Goal: Check status

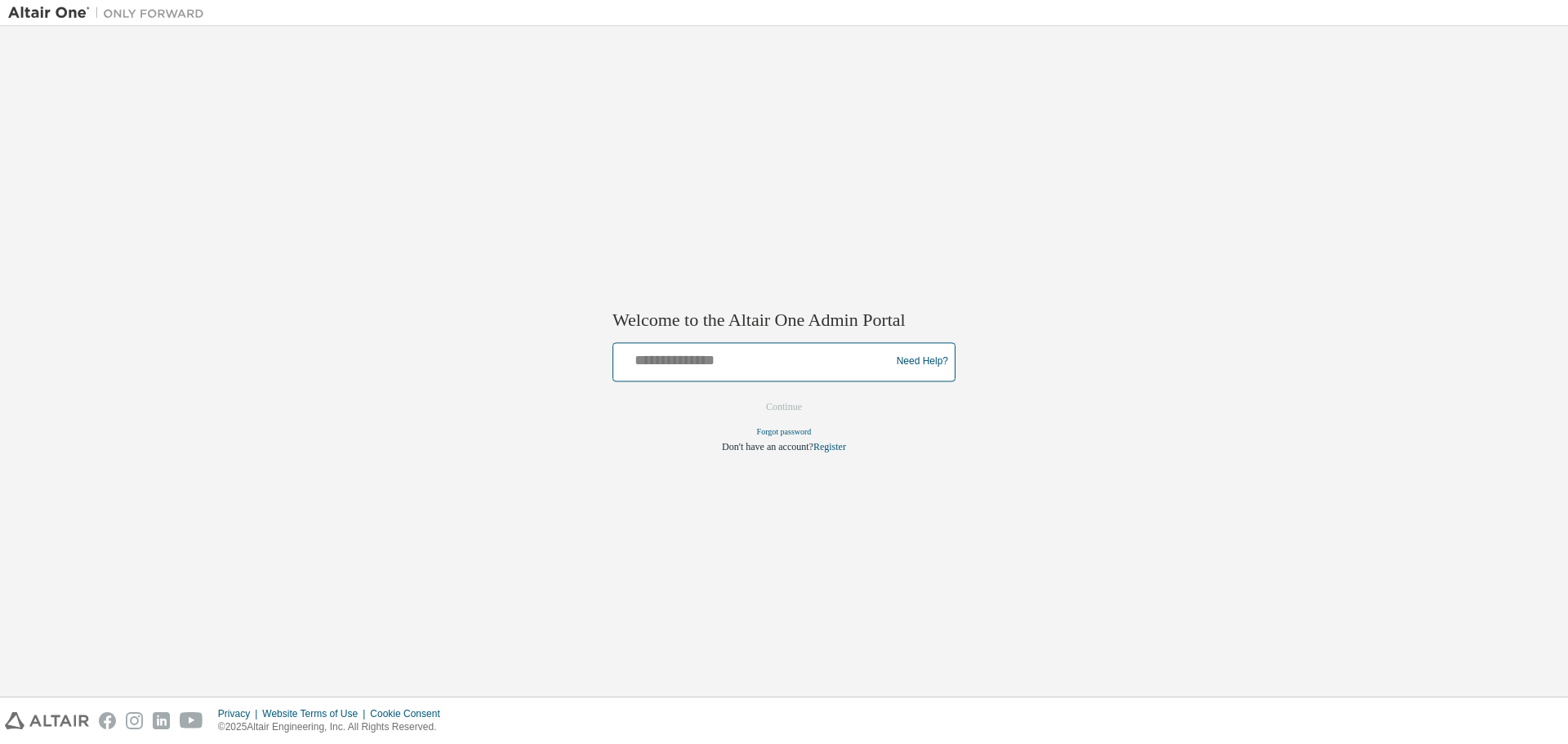
click at [767, 359] on input "text" at bounding box center [754, 358] width 269 height 23
type input "**********"
click at [784, 403] on button "Continue" at bounding box center [784, 406] width 71 height 24
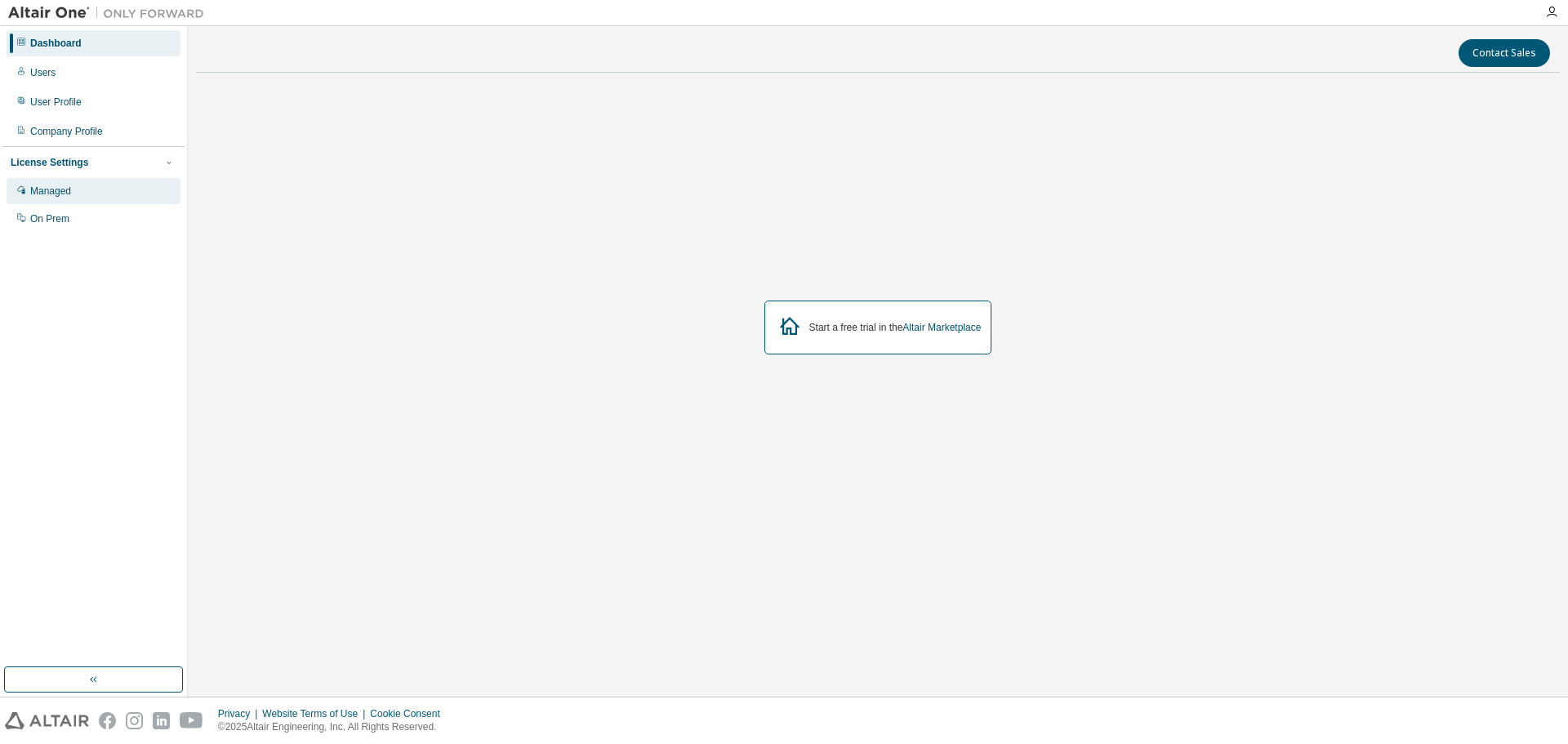
click at [77, 191] on div "Managed" at bounding box center [94, 191] width 174 height 26
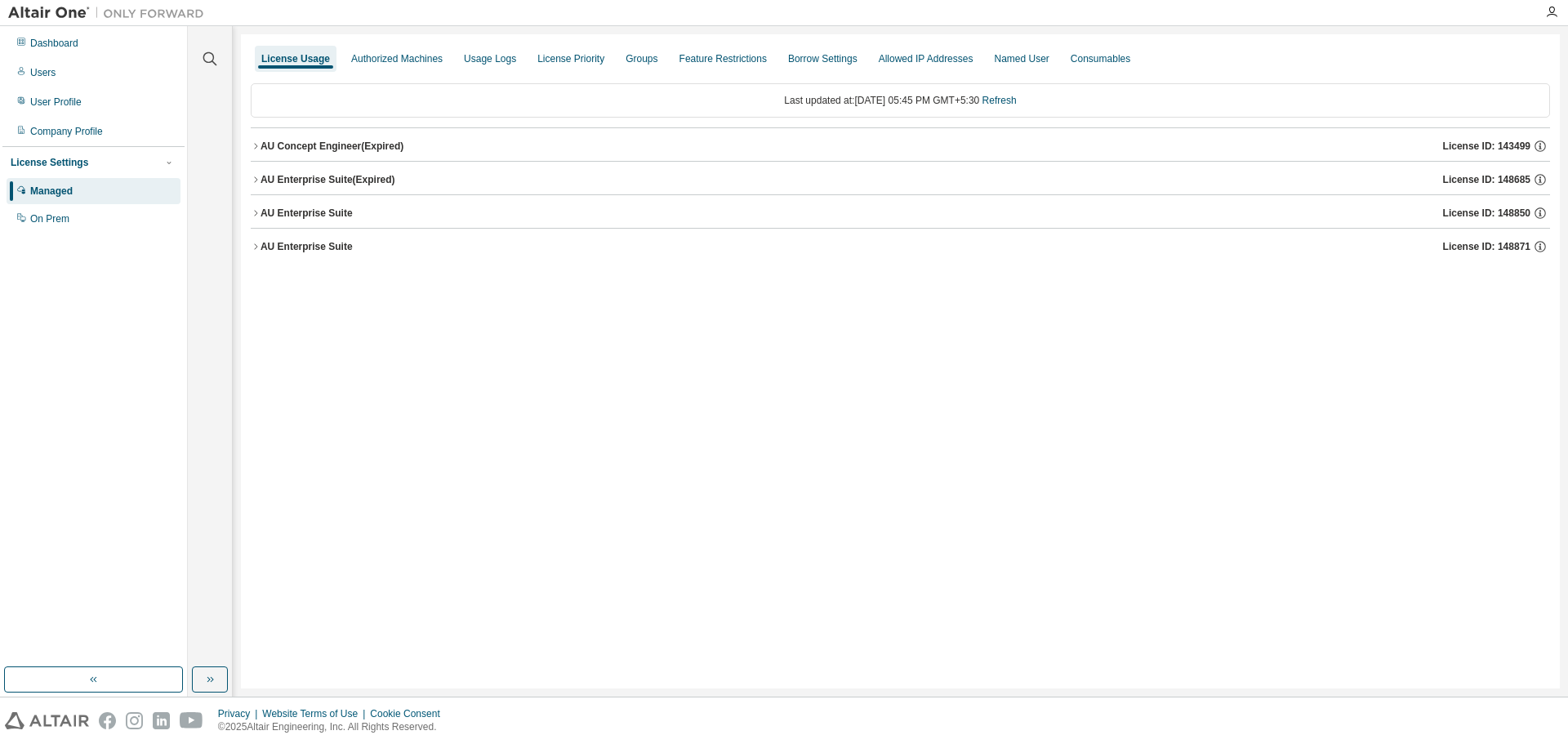
click at [328, 186] on div "AU Enterprise Suite (Expired) License ID: 148685" at bounding box center [905, 179] width 1289 height 15
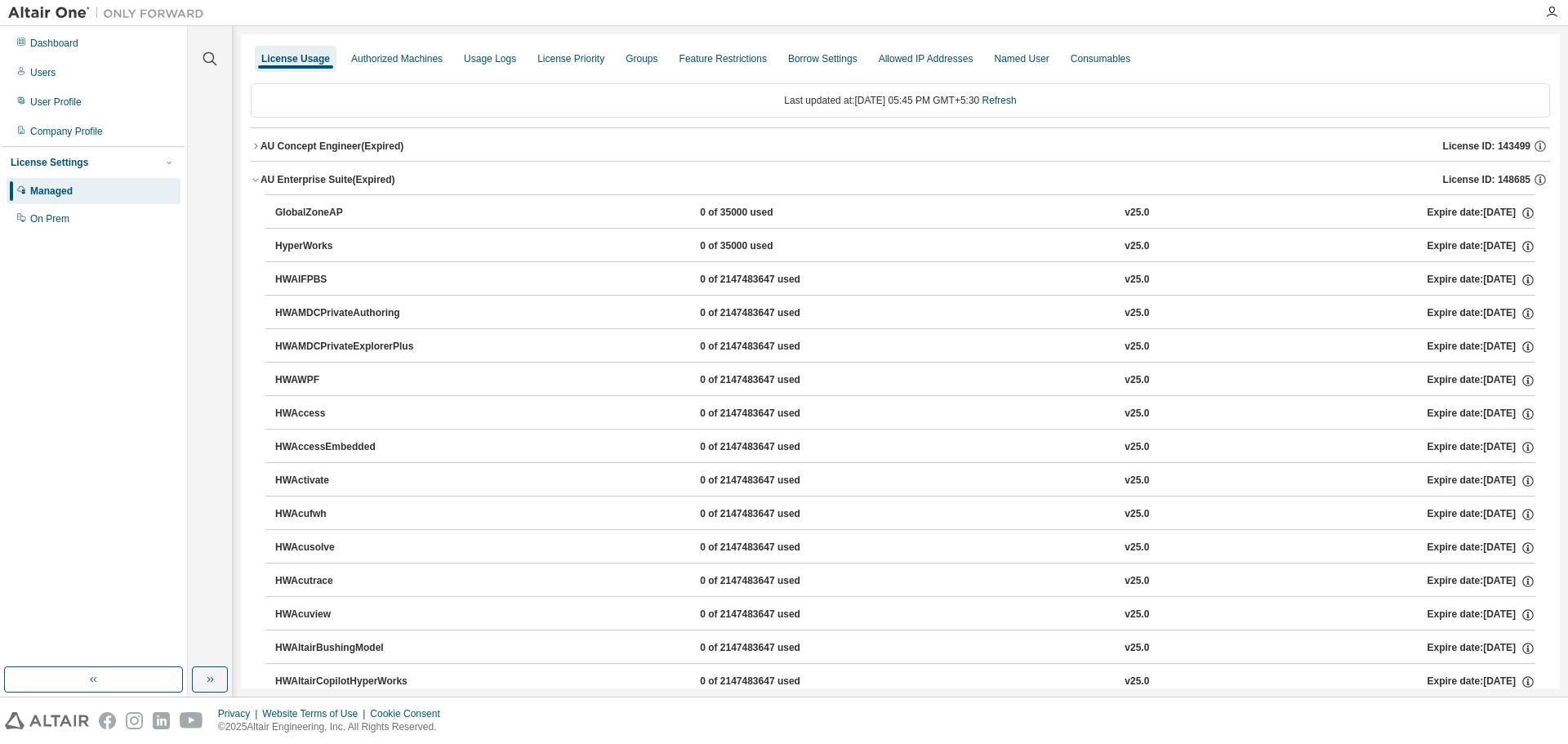
click at [270, 178] on div "AU Enterprise Suite (Expired)" at bounding box center [327, 179] width 135 height 13
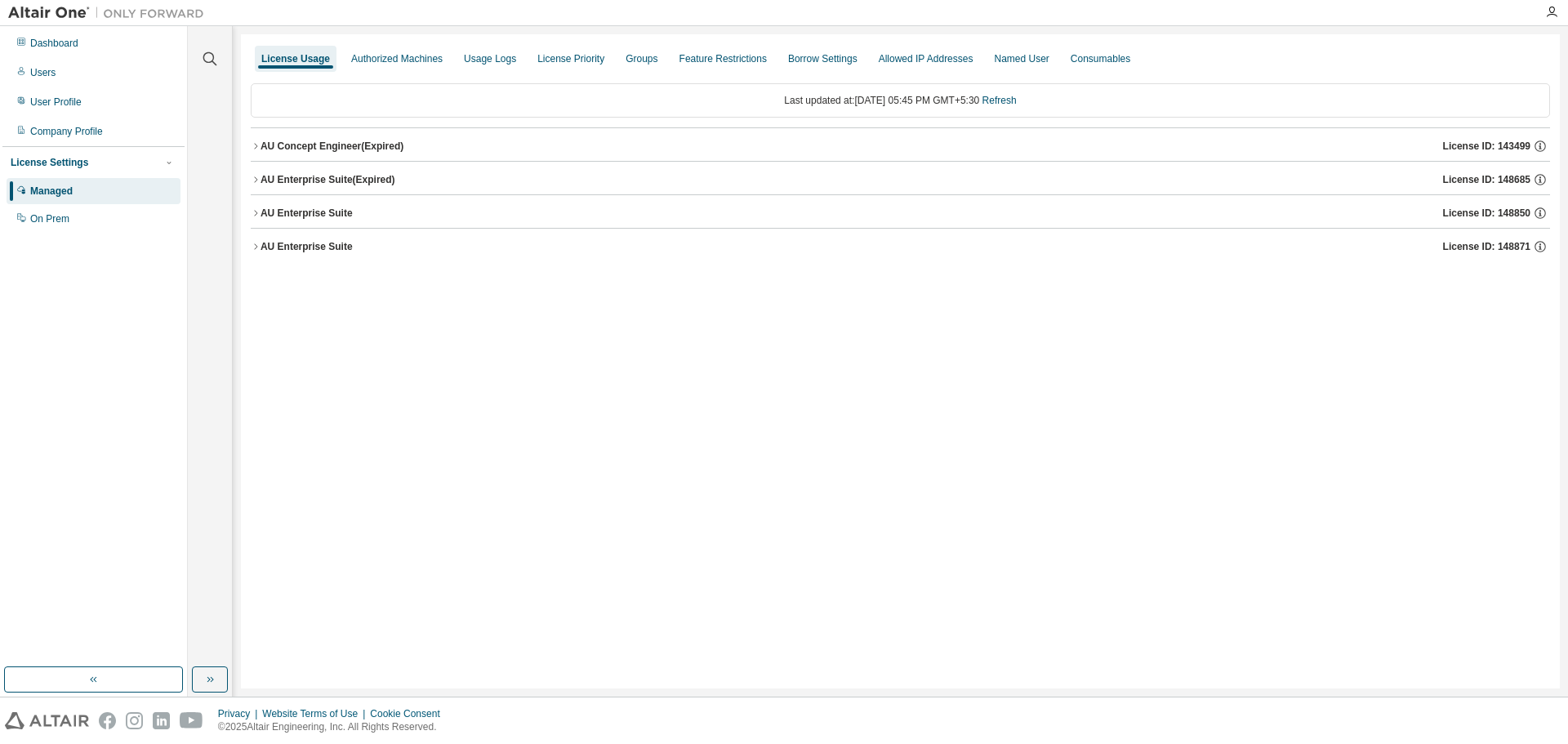
click at [279, 214] on div "AU Enterprise Suite" at bounding box center [306, 212] width 92 height 13
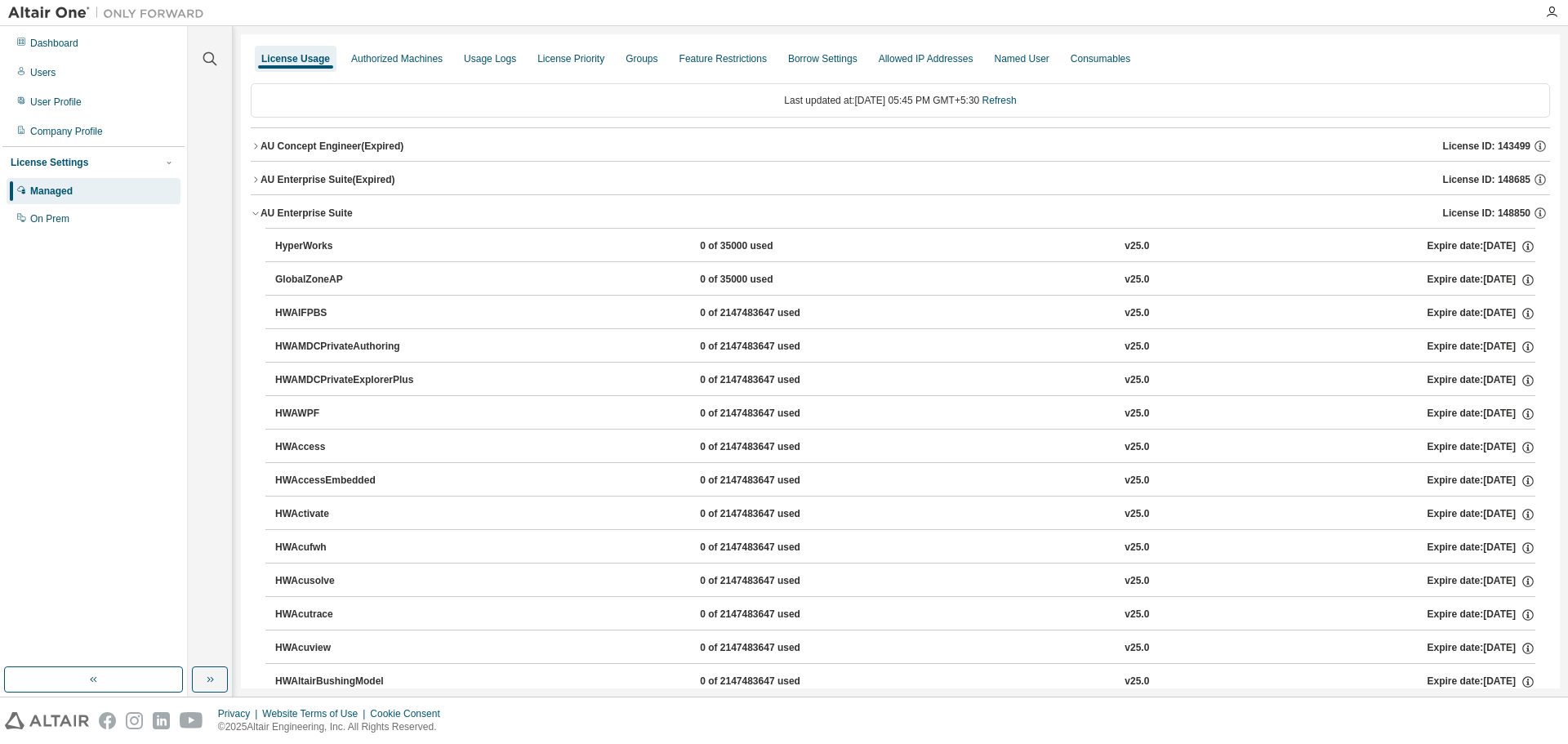
click at [273, 209] on div "AU Enterprise Suite" at bounding box center [306, 212] width 92 height 13
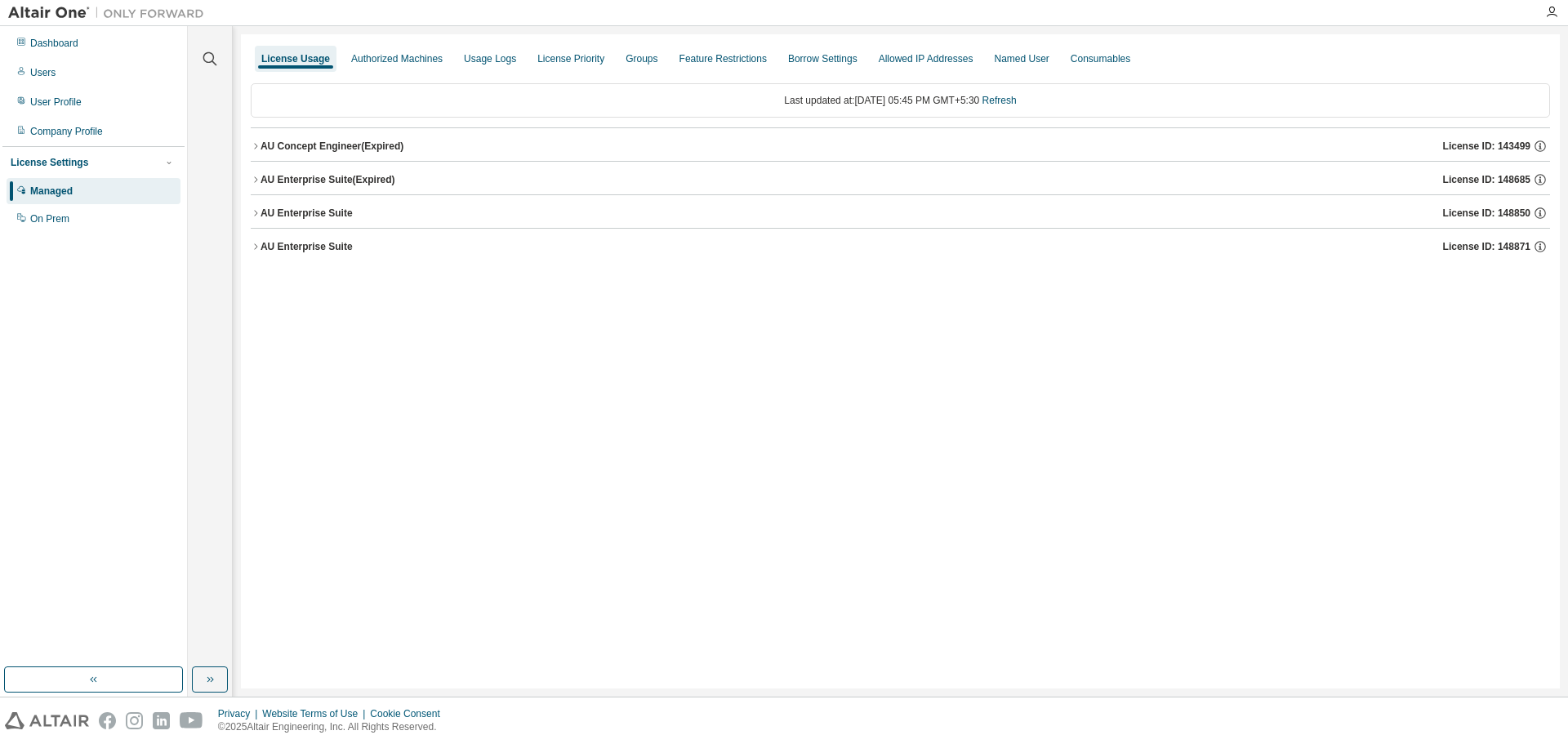
click at [271, 245] on div "AU Enterprise Suite" at bounding box center [306, 246] width 92 height 13
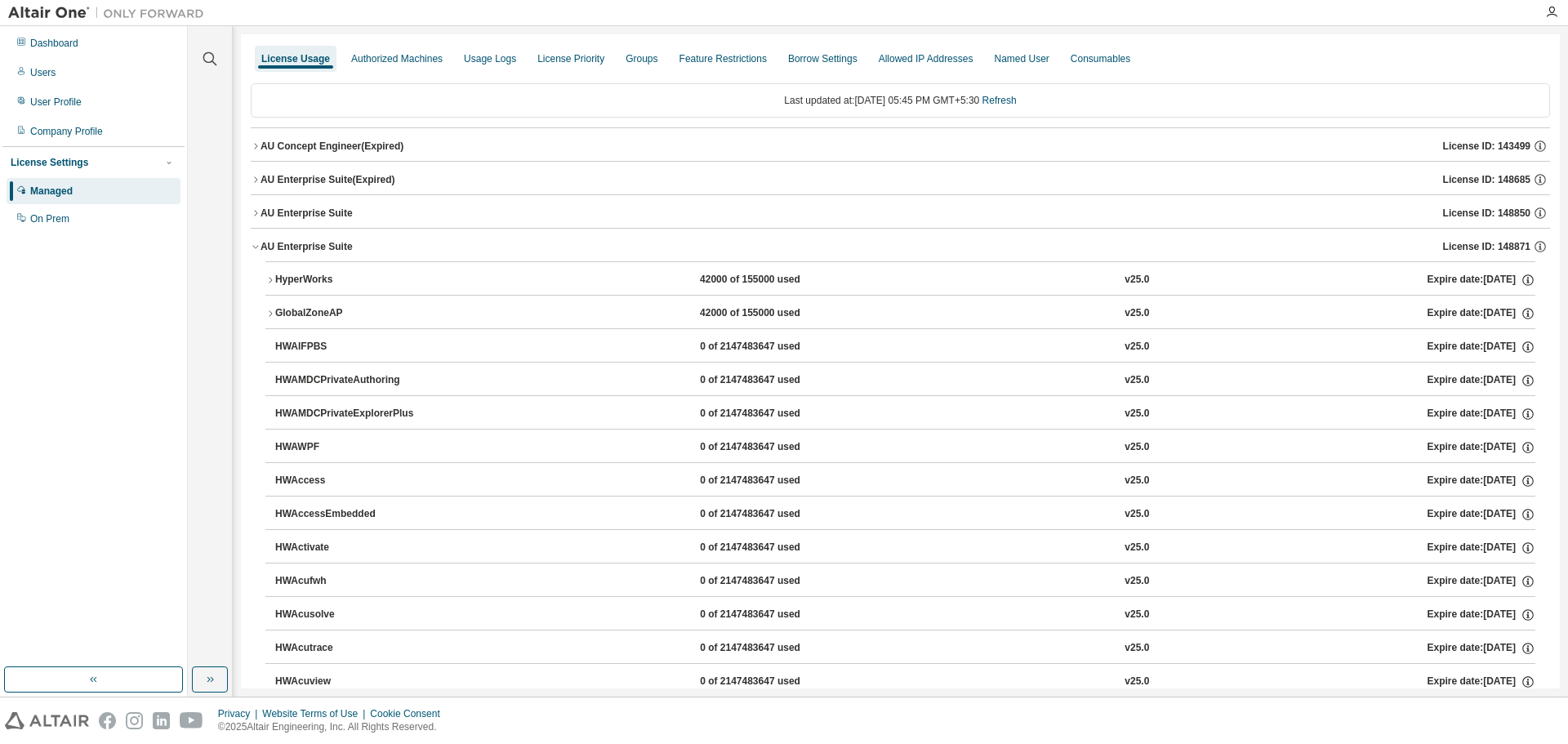
click at [271, 245] on div "AU Enterprise Suite" at bounding box center [306, 246] width 92 height 13
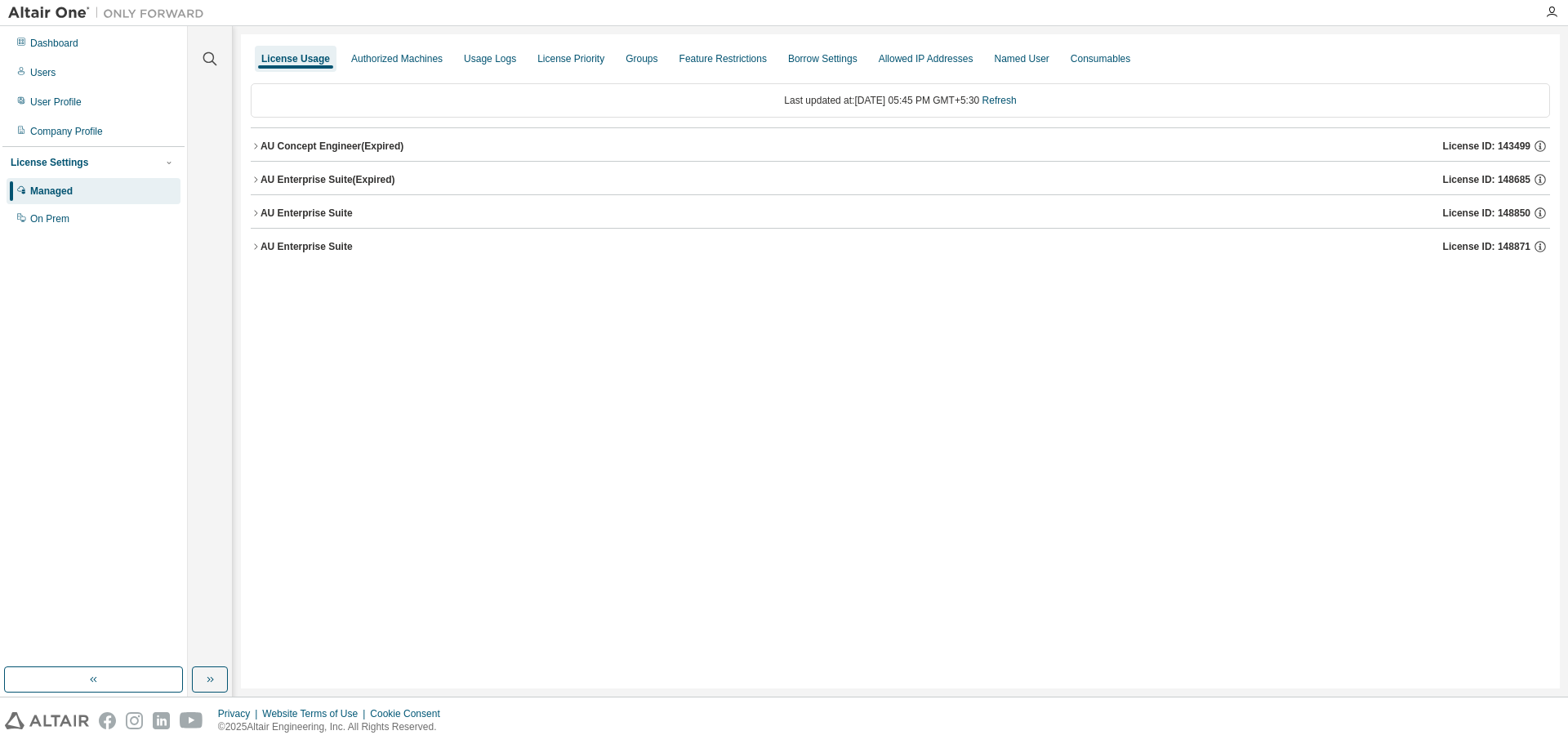
click at [293, 207] on div "AU Enterprise Suite" at bounding box center [306, 212] width 92 height 13
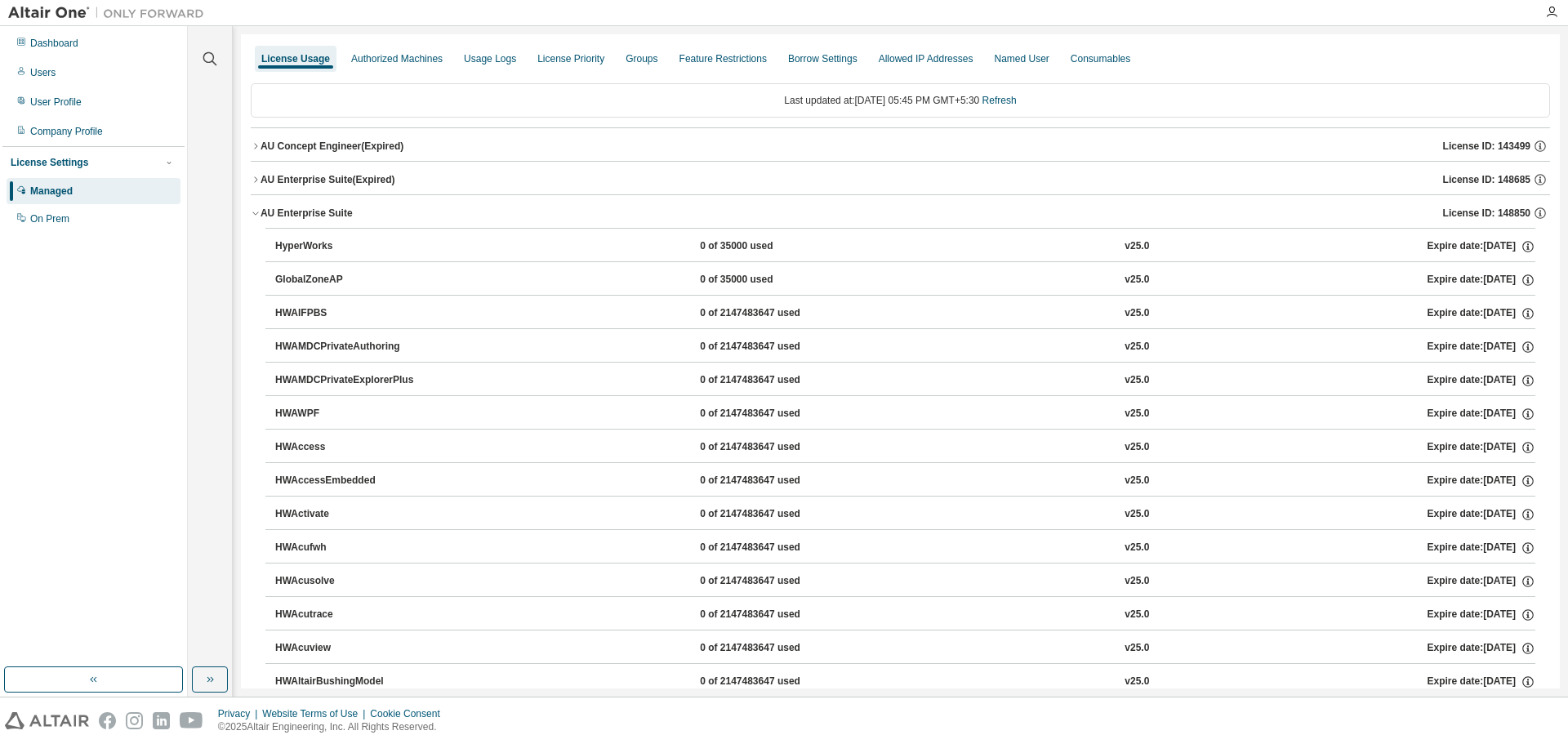
click at [293, 207] on div "AU Enterprise Suite" at bounding box center [306, 212] width 92 height 13
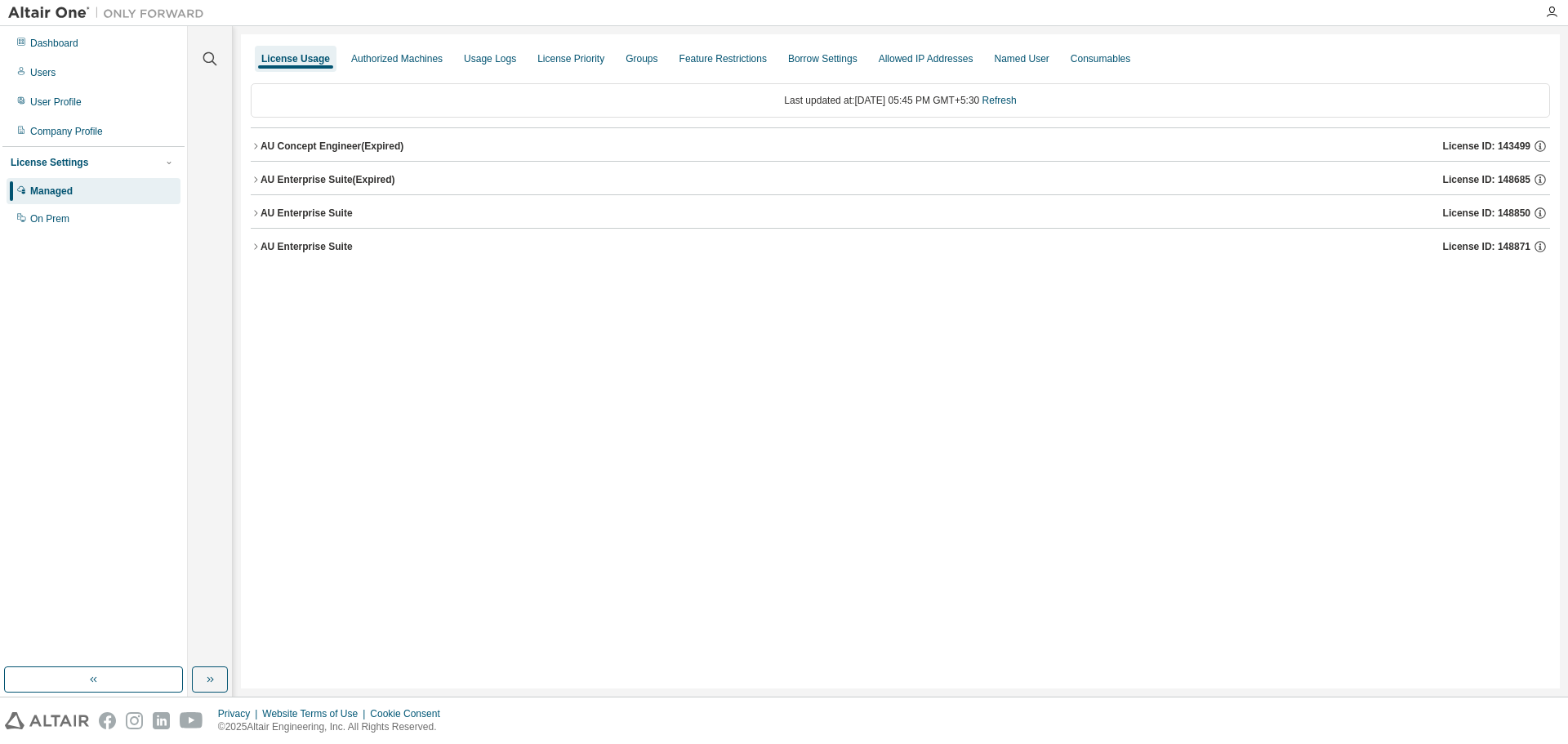
click at [304, 171] on button "AU Enterprise Suite (Expired) License ID: 148685" at bounding box center [900, 179] width 1300 height 36
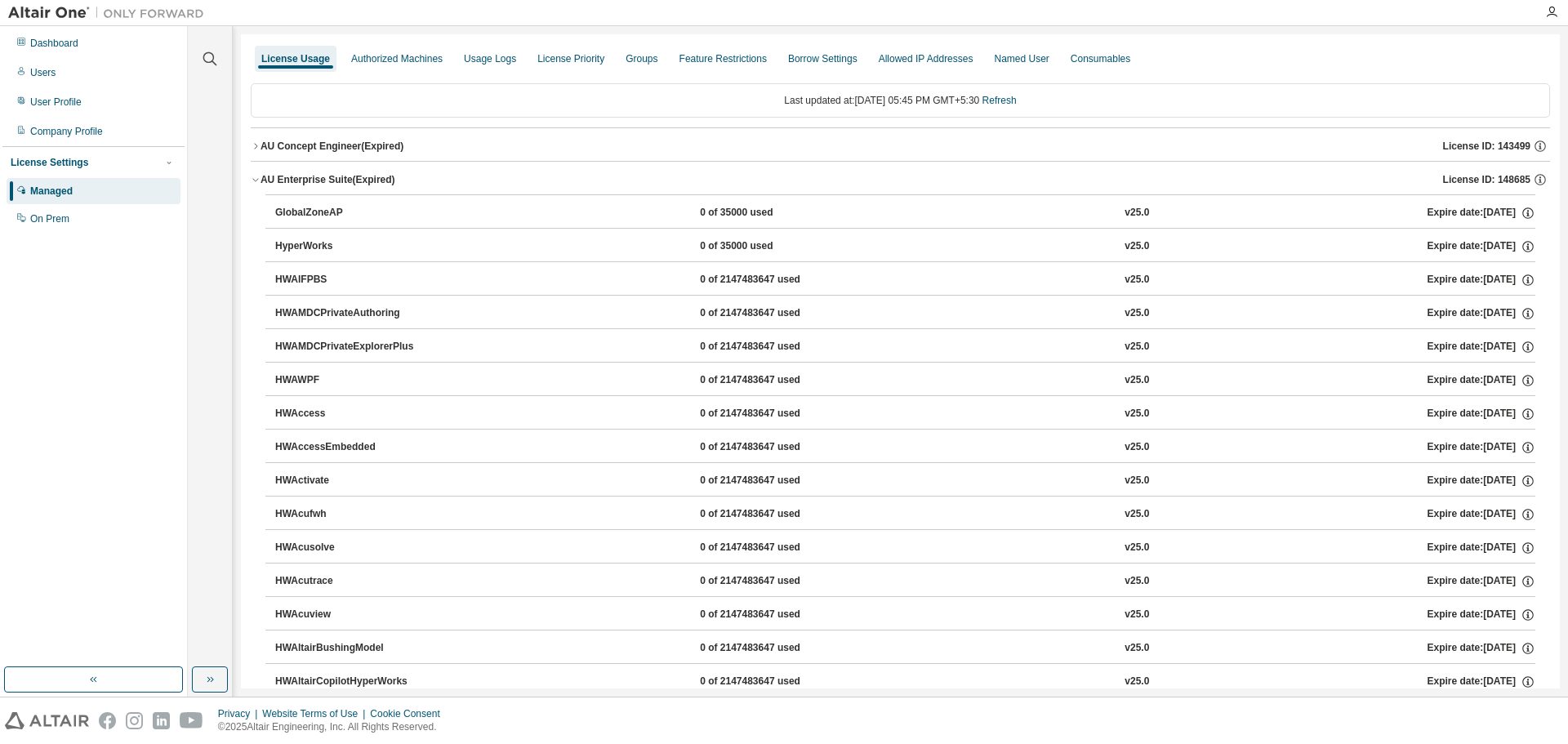
click at [306, 171] on button "AU Enterprise Suite (Expired) License ID: 148685" at bounding box center [900, 179] width 1300 height 36
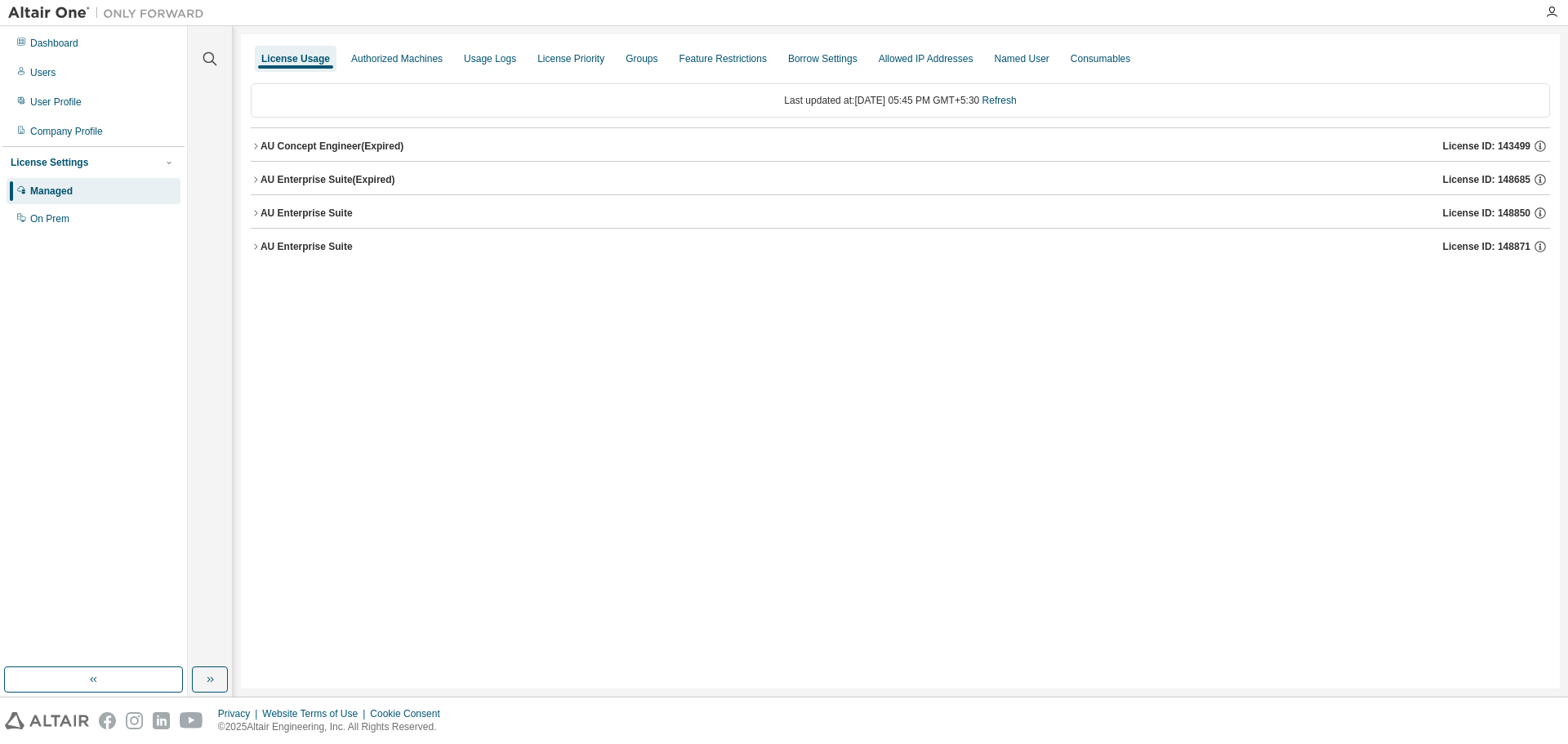
click at [259, 213] on icon "button" at bounding box center [255, 212] width 10 height 10
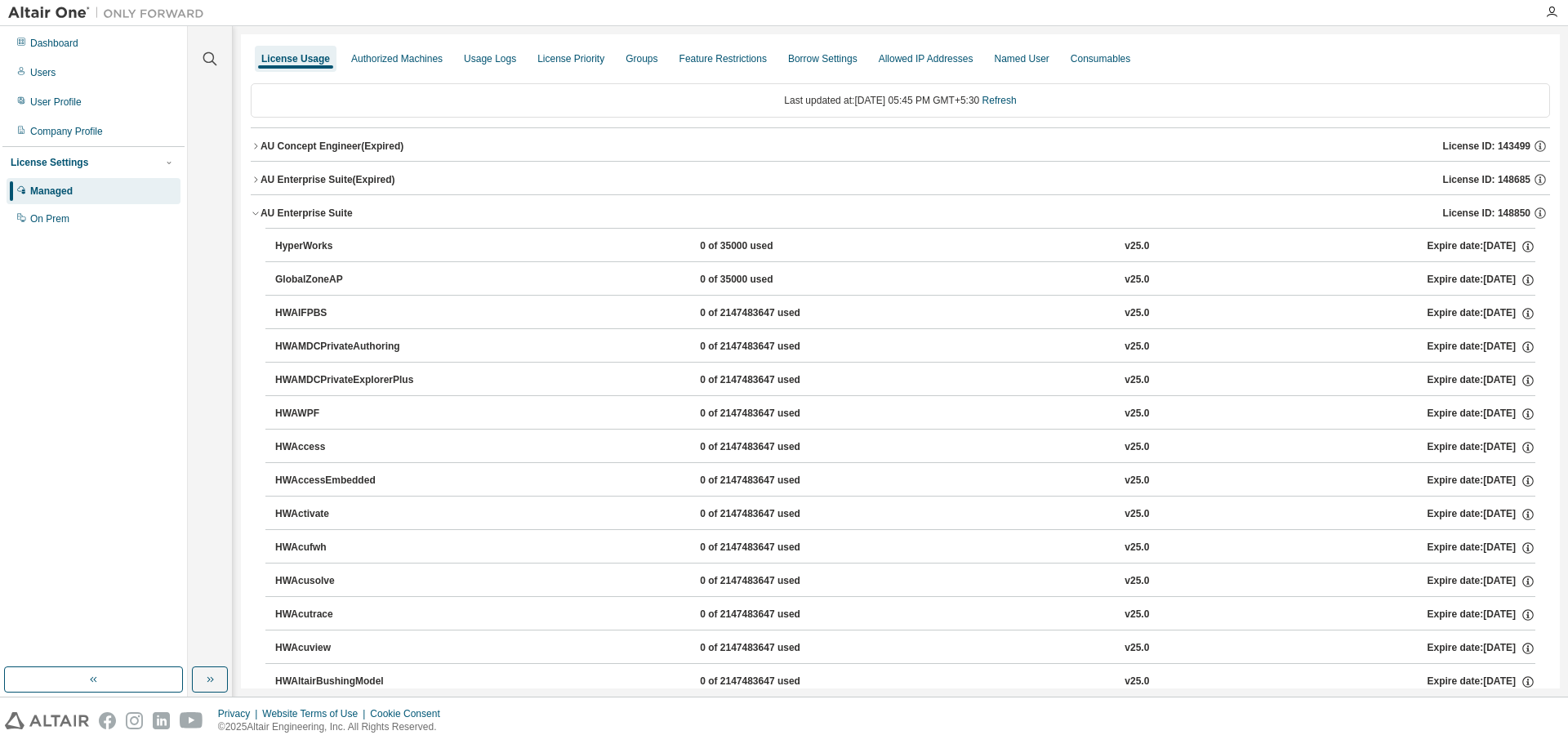
click at [259, 213] on icon "button" at bounding box center [255, 212] width 10 height 10
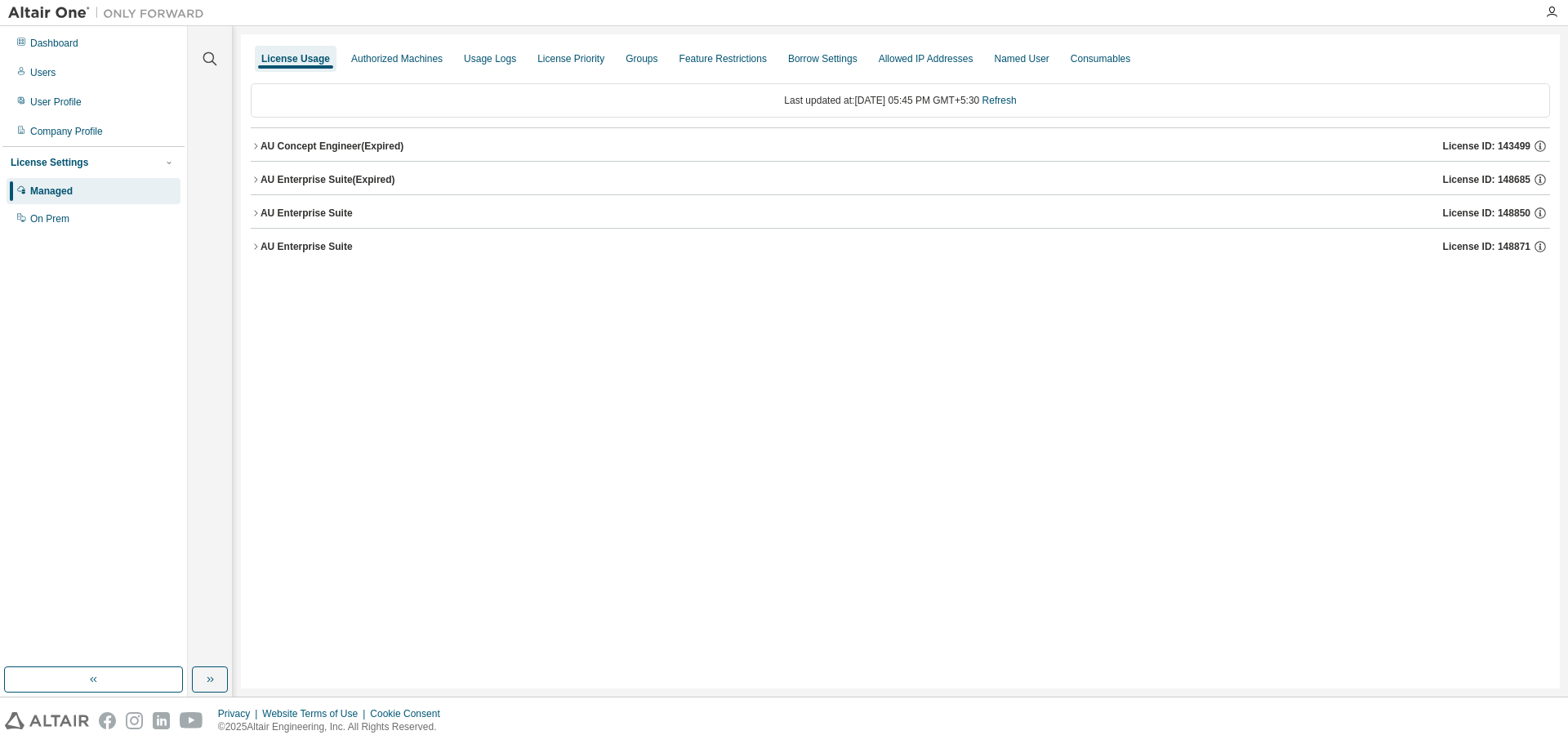
click at [263, 245] on div "AU Enterprise Suite" at bounding box center [306, 246] width 92 height 13
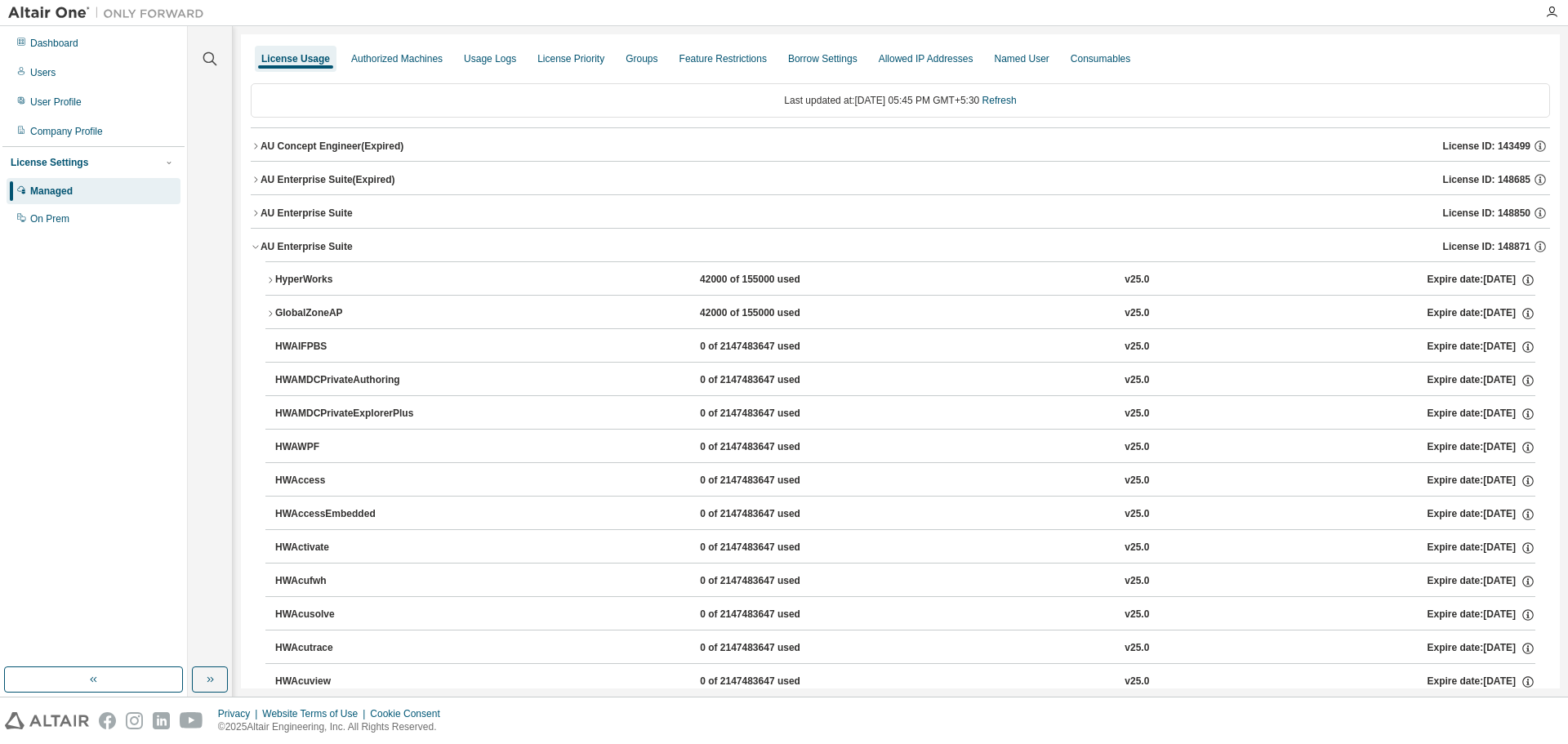
click at [255, 247] on icon "button" at bounding box center [255, 247] width 6 height 3
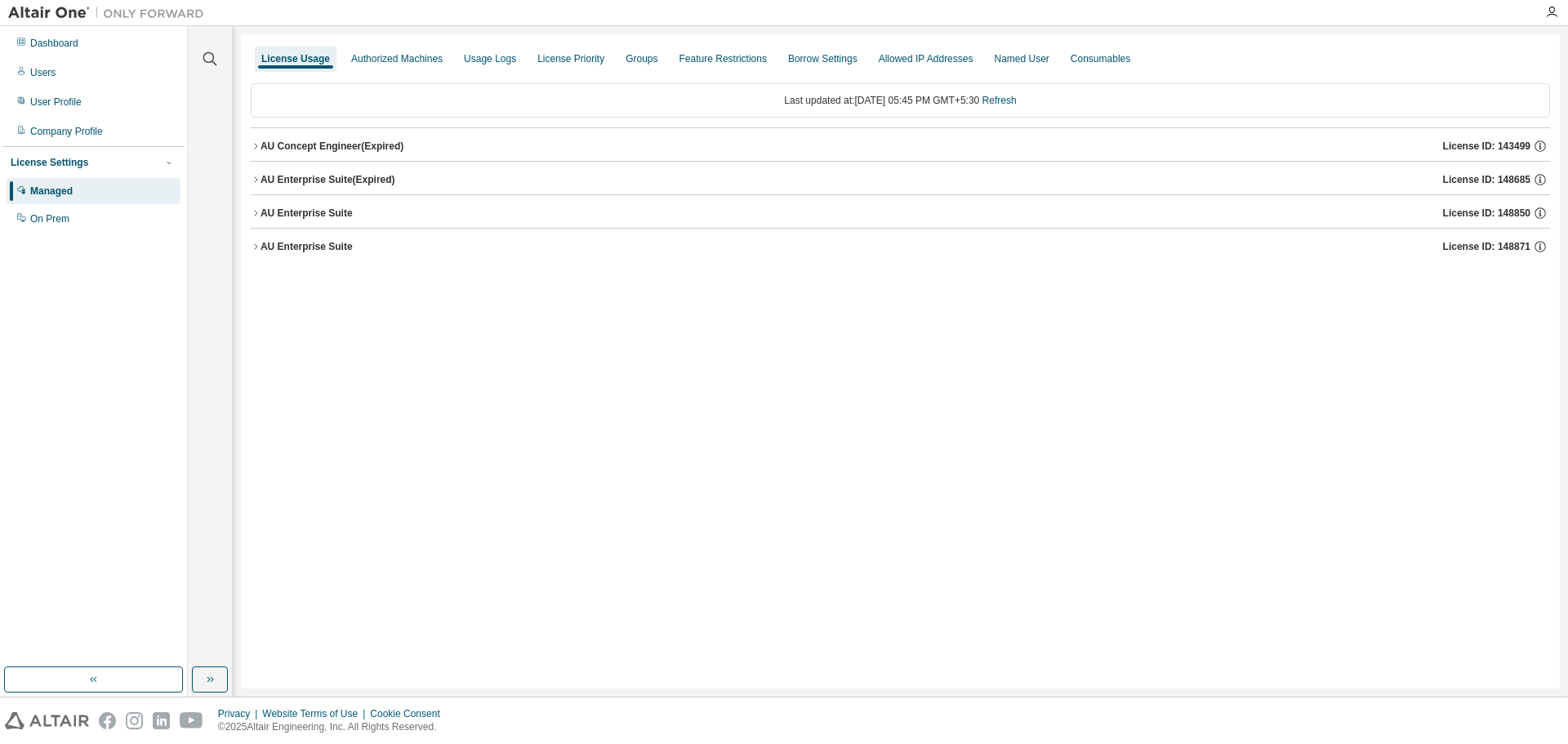
click at [258, 142] on icon "button" at bounding box center [255, 145] width 10 height 10
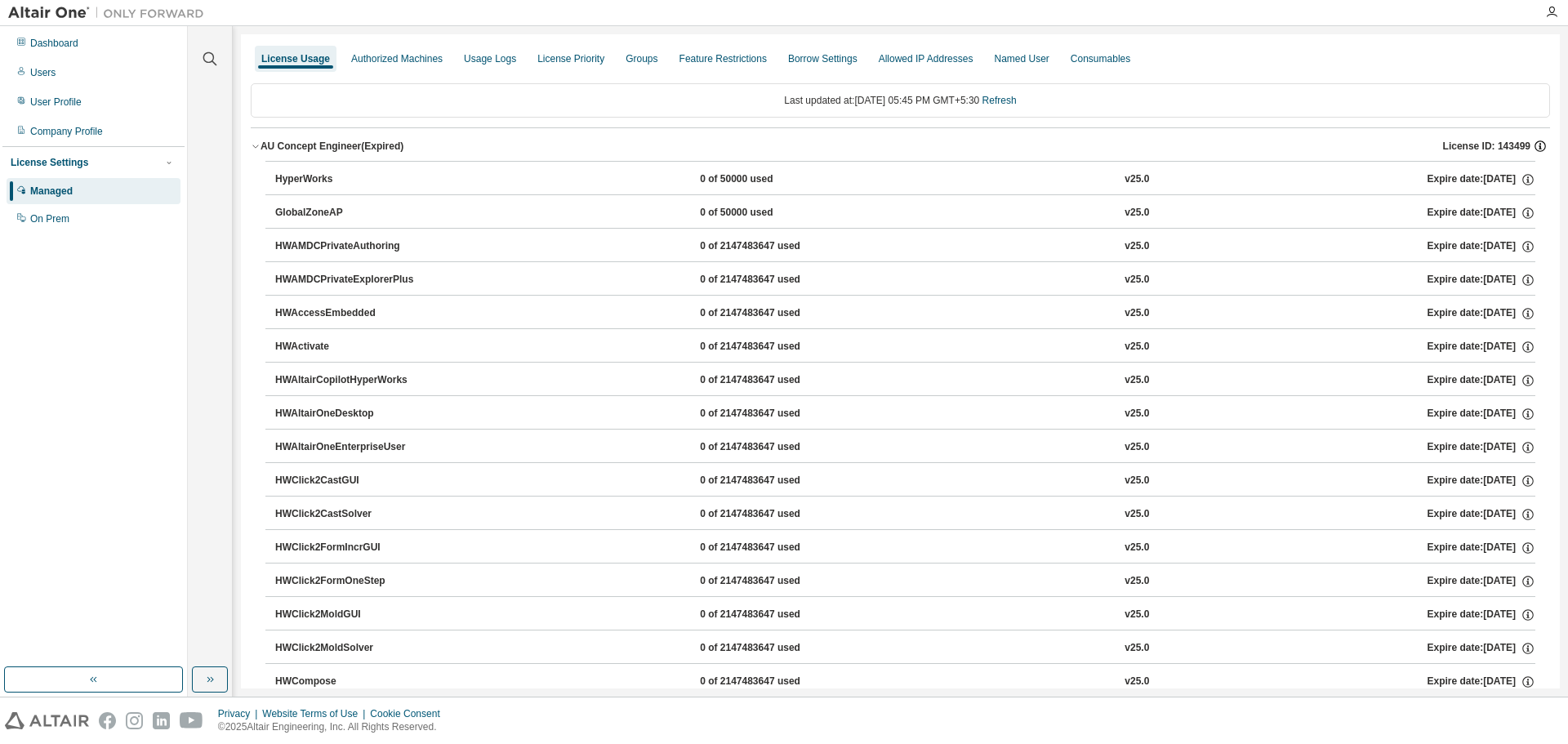
drag, startPoint x: 1492, startPoint y: 145, endPoint x: 1525, endPoint y: 145, distance: 33.0
click at [1525, 145] on div "License ID: 143499" at bounding box center [1497, 145] width 107 height 15
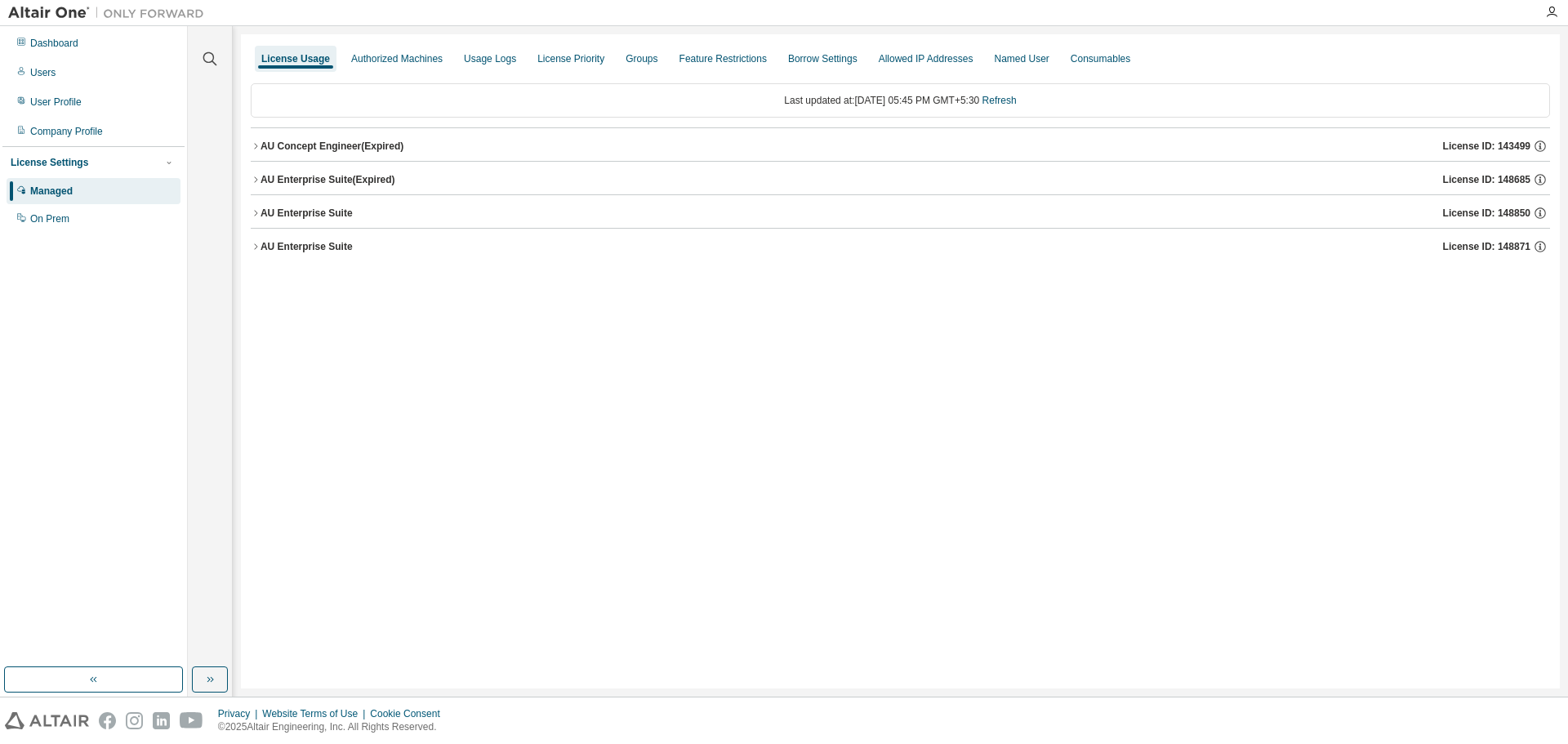
click at [266, 143] on div "AU Concept Engineer (Expired)" at bounding box center [332, 145] width 143 height 13
